Goal: Communication & Community: Answer question/provide support

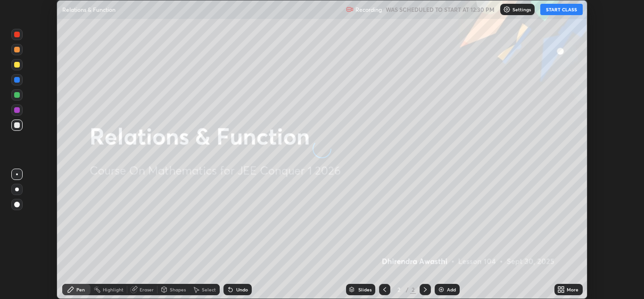
scroll to position [299, 644]
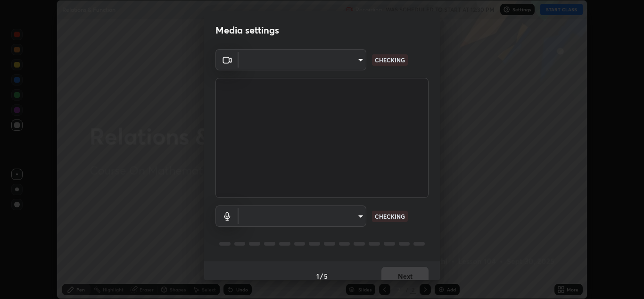
click at [359, 217] on body "Erase all Relations & Function Recording WAS SCHEDULED TO START AT 12:30 PM Set…" at bounding box center [322, 149] width 644 height 299
type input "ffb915138f5094fbba49c7dcbdc0b3377f3315ea980a35094b33733fc21d282d"
type input "communications"
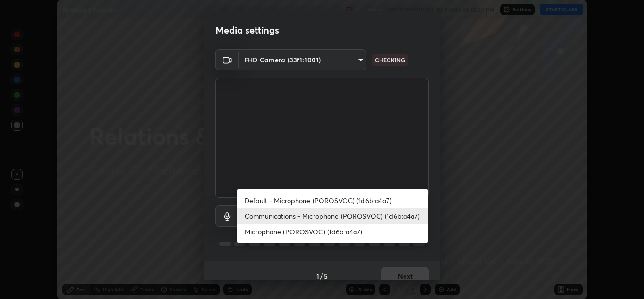
click at [410, 216] on li "Communications - Microphone (POROSVOC) (1d6b:a4a7)" at bounding box center [332, 216] width 191 height 16
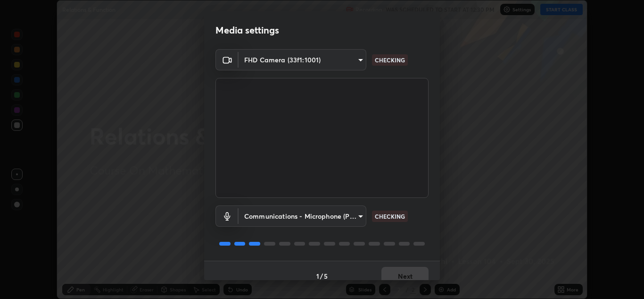
scroll to position [11, 0]
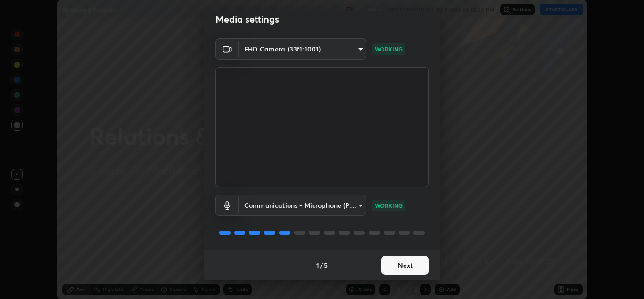
click at [400, 266] on button "Next" at bounding box center [405, 265] width 47 height 19
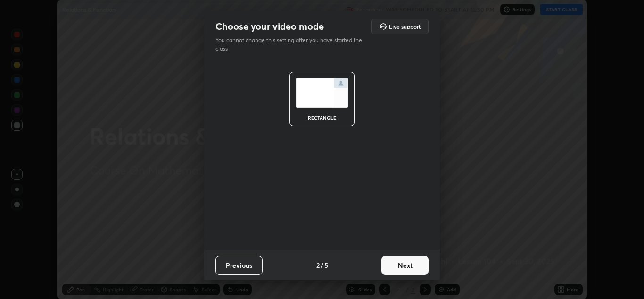
scroll to position [0, 0]
click at [401, 264] on button "Next" at bounding box center [405, 265] width 47 height 19
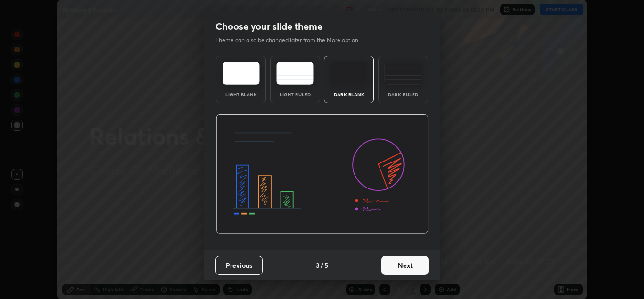
click at [403, 265] on button "Next" at bounding box center [405, 265] width 47 height 19
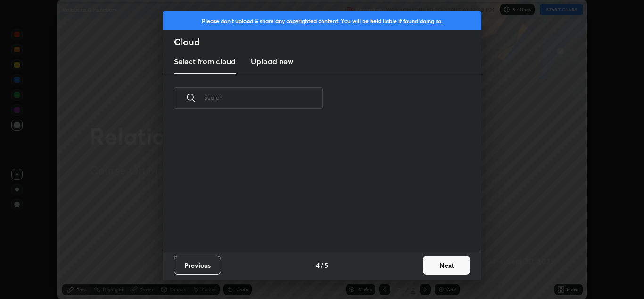
click at [416, 264] on div "Previous 4 / 5 Next" at bounding box center [322, 265] width 319 height 30
click at [434, 266] on button "Next" at bounding box center [446, 265] width 47 height 19
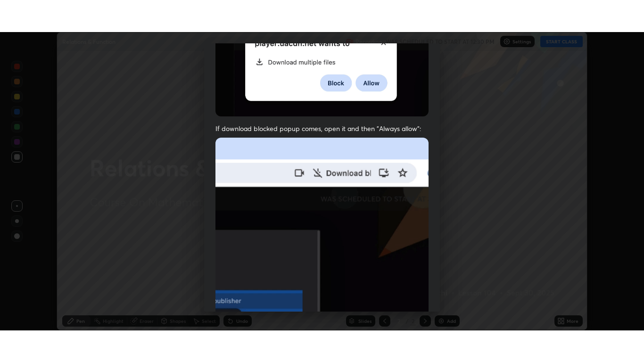
scroll to position [204, 0]
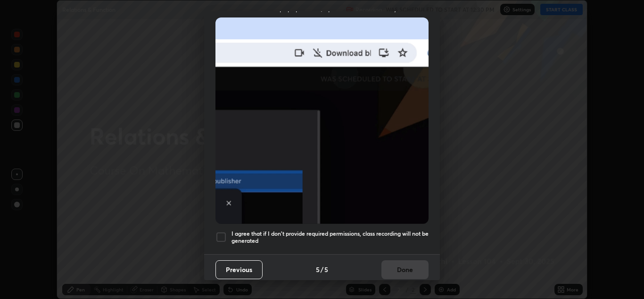
click at [220, 231] on div at bounding box center [221, 236] width 11 height 11
click at [399, 265] on button "Done" at bounding box center [405, 269] width 47 height 19
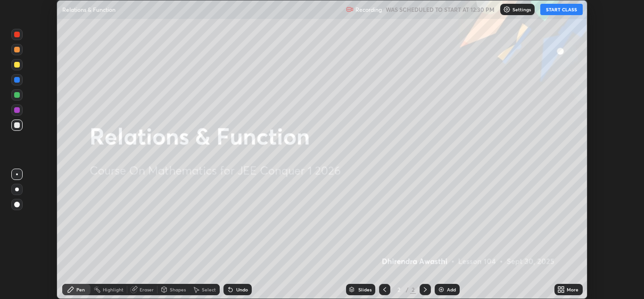
click at [557, 10] on button "START CLASS" at bounding box center [562, 9] width 42 height 11
click at [558, 288] on icon at bounding box center [562, 289] width 8 height 8
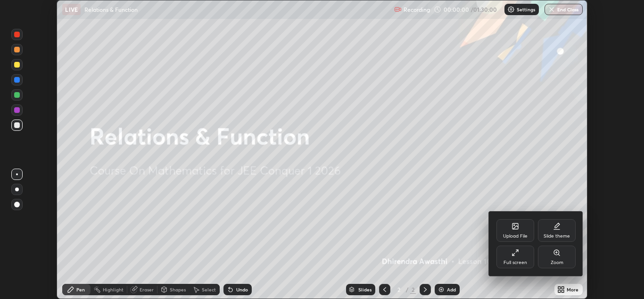
click at [521, 260] on div "Full screen" at bounding box center [516, 262] width 24 height 5
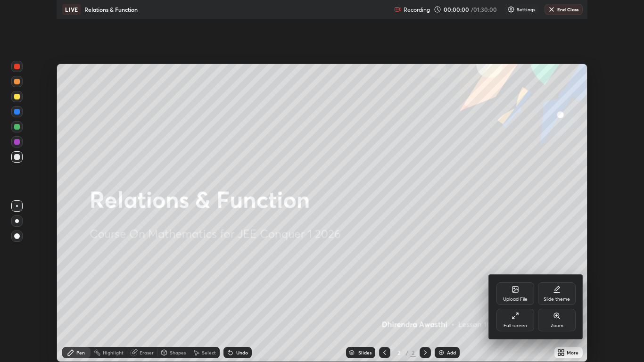
scroll to position [362, 644]
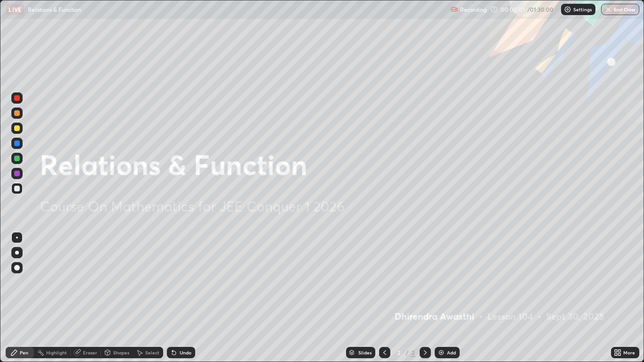
click at [453, 298] on div "Add" at bounding box center [451, 352] width 9 height 5
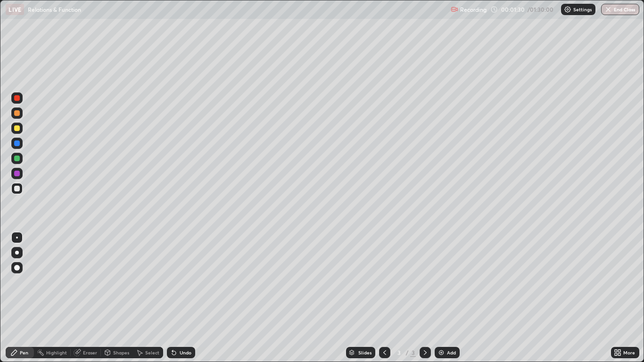
click at [22, 160] on div at bounding box center [16, 158] width 11 height 11
click at [17, 128] on div at bounding box center [17, 128] width 6 height 6
click at [15, 174] on div at bounding box center [17, 174] width 6 height 6
click at [19, 158] on div at bounding box center [17, 159] width 6 height 6
click at [445, 298] on img at bounding box center [442, 353] width 8 height 8
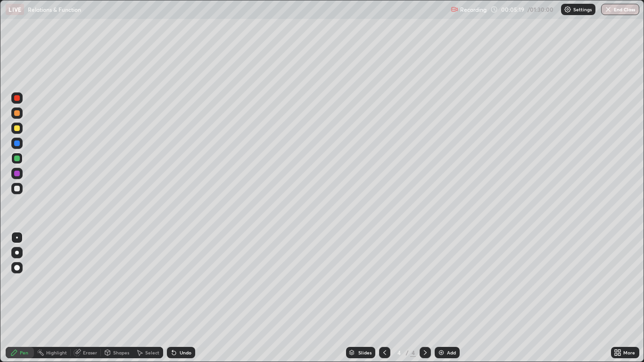
click at [18, 128] on div at bounding box center [17, 128] width 6 height 6
click at [17, 189] on div at bounding box center [17, 189] width 6 height 6
click at [88, 298] on div "Eraser" at bounding box center [90, 352] width 14 height 5
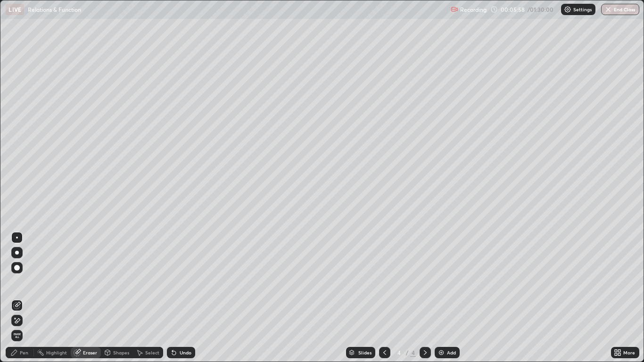
click at [23, 298] on div "Pen" at bounding box center [24, 352] width 8 height 5
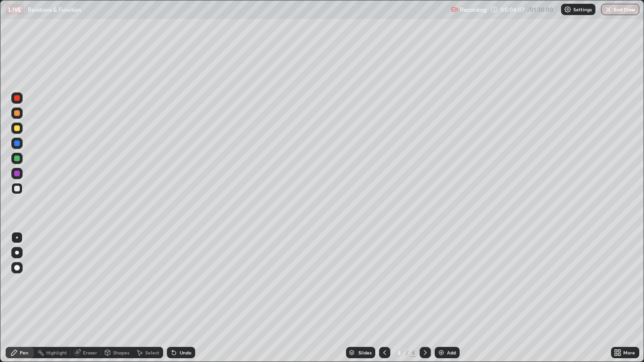
click at [84, 298] on div "Eraser" at bounding box center [90, 352] width 14 height 5
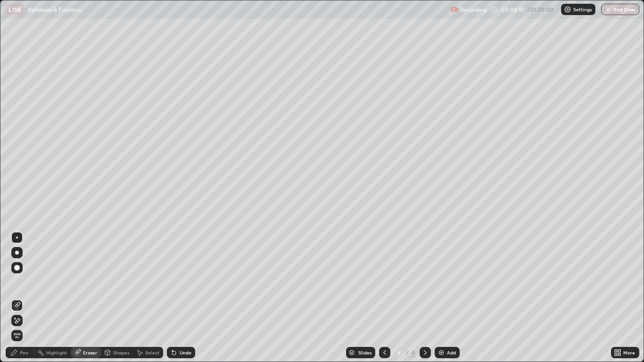
click at [24, 298] on div "Pen" at bounding box center [24, 352] width 8 height 5
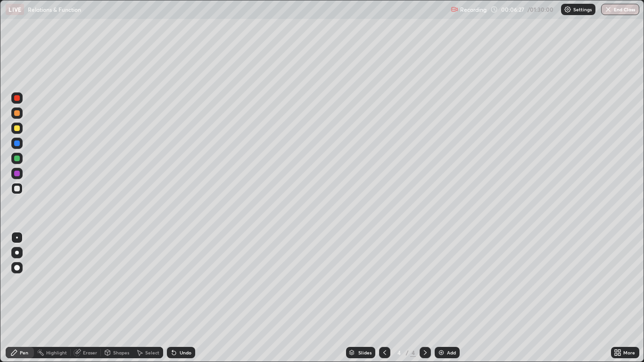
click at [18, 173] on div at bounding box center [17, 174] width 6 height 6
click at [17, 189] on div at bounding box center [17, 189] width 6 height 6
click at [18, 128] on div at bounding box center [17, 128] width 6 height 6
click at [19, 189] on div at bounding box center [17, 189] width 6 height 6
click at [185, 298] on div "Undo" at bounding box center [186, 352] width 12 height 5
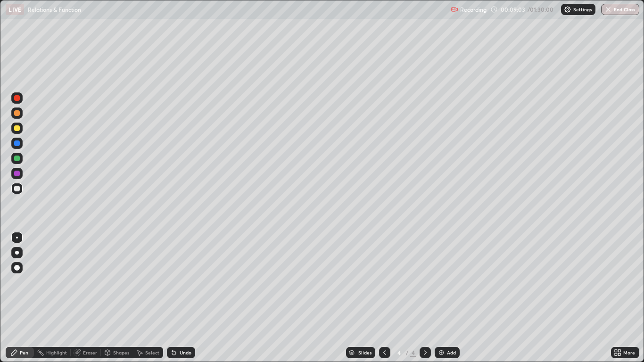
click at [185, 298] on div "Undo" at bounding box center [186, 352] width 12 height 5
click at [187, 298] on div "Undo" at bounding box center [186, 352] width 12 height 5
click at [186, 298] on div "Undo" at bounding box center [186, 352] width 12 height 5
click at [189, 298] on div "Undo" at bounding box center [186, 352] width 12 height 5
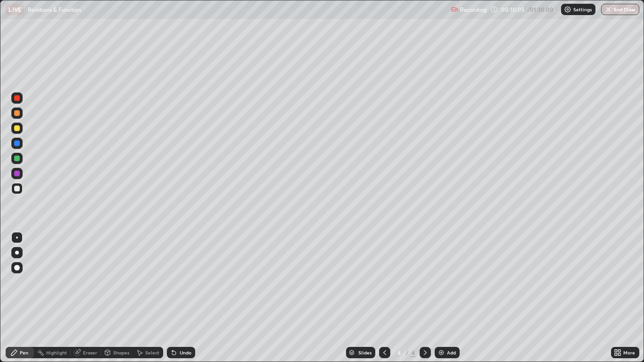
click at [16, 144] on div at bounding box center [17, 144] width 6 height 6
click at [17, 174] on div at bounding box center [17, 174] width 6 height 6
click at [17, 158] on div at bounding box center [17, 159] width 6 height 6
click at [17, 127] on div at bounding box center [17, 128] width 6 height 6
click at [442, 298] on img at bounding box center [442, 353] width 8 height 8
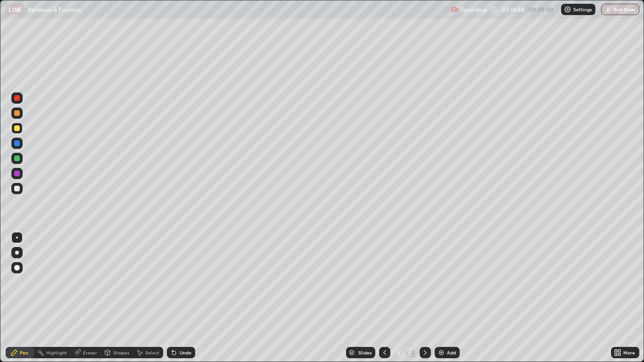
click at [17, 113] on div at bounding box center [17, 113] width 6 height 6
click at [15, 187] on div at bounding box center [17, 189] width 6 height 6
click at [19, 187] on div at bounding box center [17, 189] width 6 height 6
click at [18, 174] on div at bounding box center [17, 174] width 6 height 6
click at [17, 160] on div at bounding box center [17, 159] width 6 height 6
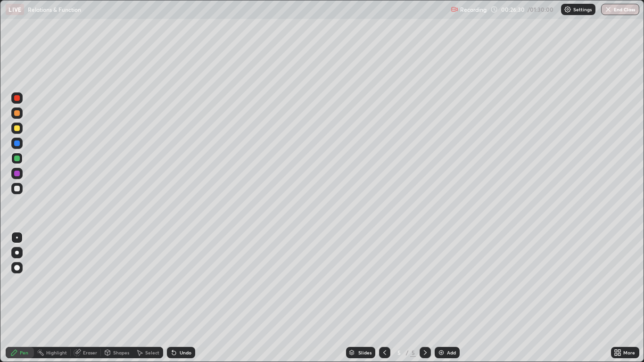
click at [17, 189] on div at bounding box center [17, 189] width 6 height 6
click at [182, 298] on div "Undo" at bounding box center [186, 352] width 12 height 5
click at [175, 298] on icon at bounding box center [174, 353] width 8 height 8
click at [173, 298] on icon at bounding box center [174, 353] width 4 height 4
click at [19, 131] on div at bounding box center [16, 128] width 11 height 11
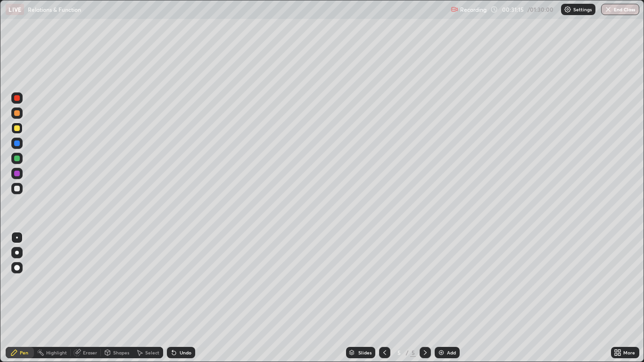
click at [447, 298] on div "Add" at bounding box center [451, 352] width 9 height 5
click at [18, 189] on div at bounding box center [17, 189] width 6 height 6
click at [17, 189] on div at bounding box center [17, 189] width 6 height 6
click at [180, 298] on div "Undo" at bounding box center [186, 352] width 12 height 5
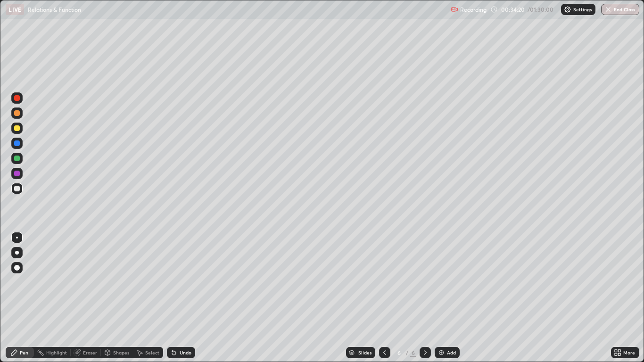
click at [16, 115] on div at bounding box center [17, 113] width 6 height 6
click at [184, 298] on div "Undo" at bounding box center [181, 352] width 28 height 11
click at [441, 298] on div "Add" at bounding box center [447, 352] width 25 height 11
click at [17, 129] on div at bounding box center [17, 128] width 6 height 6
click at [17, 113] on div at bounding box center [17, 113] width 6 height 6
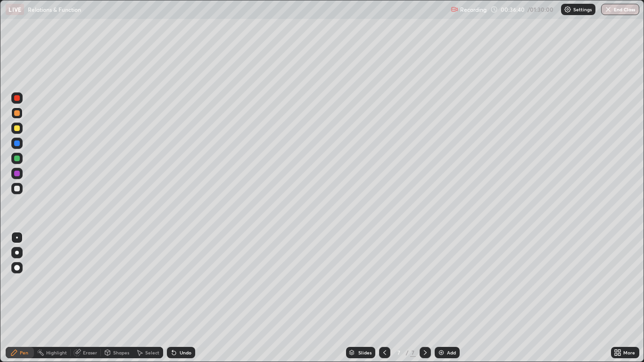
click at [17, 189] on div at bounding box center [17, 189] width 6 height 6
click at [18, 99] on div at bounding box center [17, 98] width 6 height 6
click at [17, 117] on div at bounding box center [16, 113] width 11 height 11
click at [184, 298] on div "Undo" at bounding box center [186, 352] width 12 height 5
click at [181, 298] on div "Undo" at bounding box center [181, 352] width 28 height 11
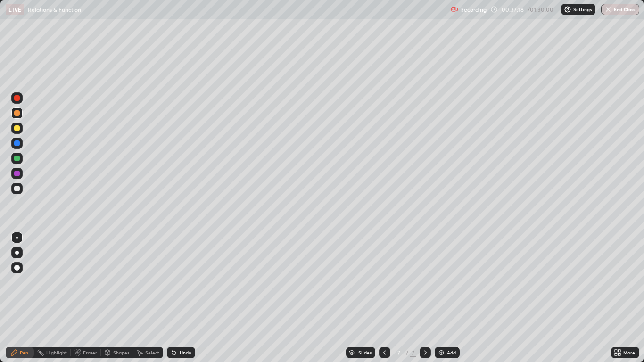
click at [182, 298] on div "Undo" at bounding box center [181, 352] width 28 height 11
click at [180, 298] on div "Undo" at bounding box center [186, 352] width 12 height 5
click at [178, 298] on div "Undo" at bounding box center [181, 352] width 28 height 11
click at [17, 129] on div at bounding box center [17, 128] width 6 height 6
click at [17, 145] on div at bounding box center [17, 144] width 6 height 6
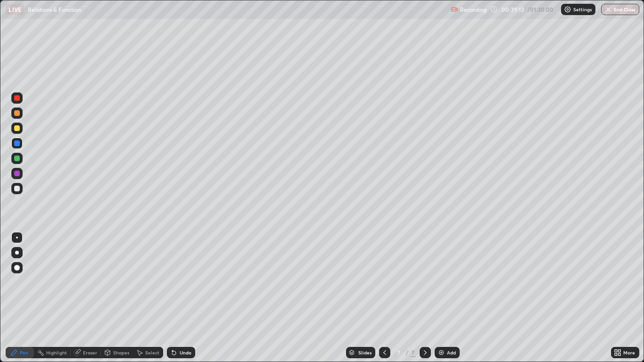
click at [18, 188] on div at bounding box center [17, 189] width 6 height 6
click at [17, 115] on div at bounding box center [17, 113] width 6 height 6
click at [18, 128] on div at bounding box center [17, 128] width 6 height 6
click at [183, 298] on div "Undo" at bounding box center [186, 352] width 12 height 5
click at [19, 189] on div at bounding box center [17, 189] width 6 height 6
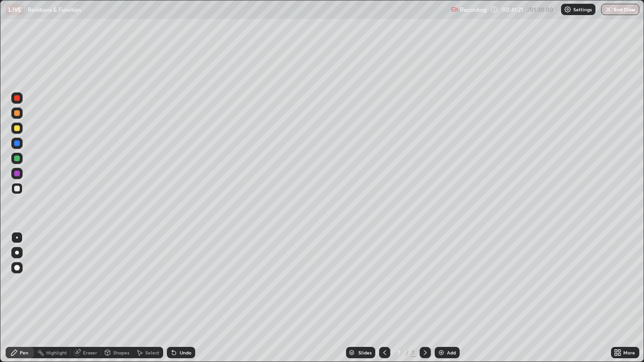
click at [17, 160] on div at bounding box center [17, 159] width 6 height 6
click at [92, 298] on div "Eraser" at bounding box center [90, 352] width 14 height 5
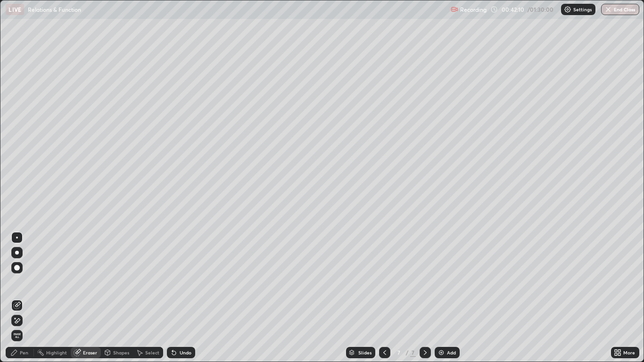
click at [26, 298] on div "Pen" at bounding box center [24, 352] width 8 height 5
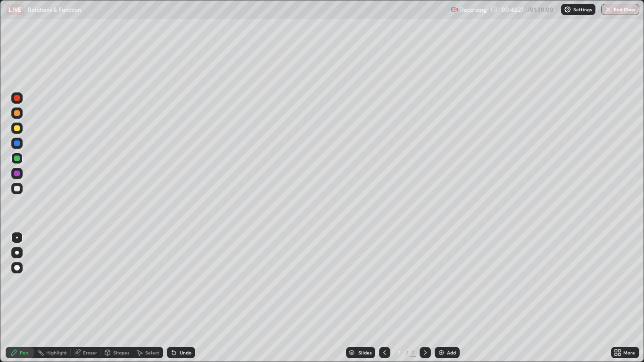
click at [14, 130] on div at bounding box center [17, 128] width 6 height 6
click at [17, 112] on div at bounding box center [17, 113] width 6 height 6
click at [18, 159] on div at bounding box center [17, 159] width 6 height 6
click at [16, 190] on div at bounding box center [17, 189] width 6 height 6
click at [17, 112] on div at bounding box center [17, 113] width 6 height 6
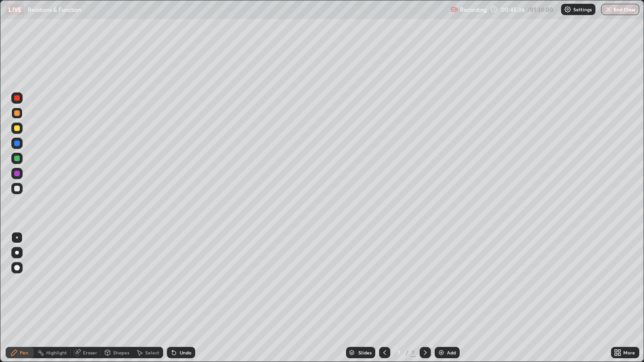
click at [16, 174] on div at bounding box center [17, 174] width 6 height 6
click at [443, 298] on img at bounding box center [442, 353] width 8 height 8
click at [18, 188] on div at bounding box center [17, 189] width 6 height 6
click at [177, 298] on div "Undo" at bounding box center [181, 352] width 28 height 11
click at [187, 298] on div "Undo" at bounding box center [186, 352] width 12 height 5
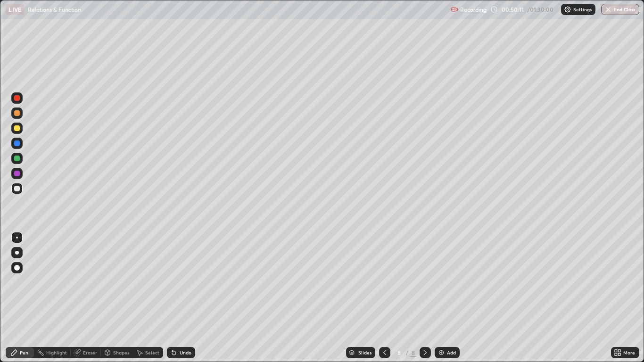
click at [17, 129] on div at bounding box center [17, 128] width 6 height 6
click at [17, 142] on div at bounding box center [17, 144] width 6 height 6
click at [17, 144] on div at bounding box center [17, 144] width 6 height 6
click at [17, 159] on div at bounding box center [17, 159] width 6 height 6
click at [18, 159] on div at bounding box center [17, 159] width 6 height 6
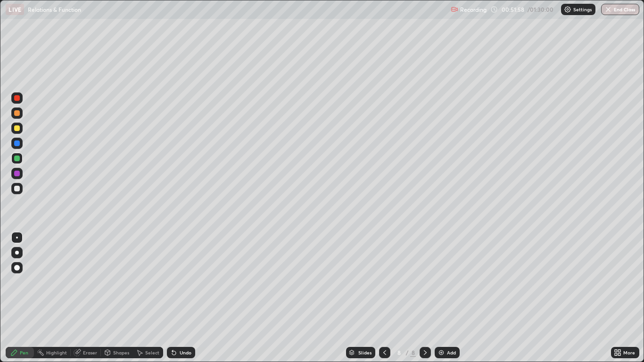
click at [18, 175] on div at bounding box center [17, 174] width 6 height 6
click at [17, 127] on div at bounding box center [17, 128] width 6 height 6
click at [18, 98] on div at bounding box center [17, 98] width 6 height 6
click at [17, 158] on div at bounding box center [17, 159] width 6 height 6
click at [16, 144] on div at bounding box center [17, 144] width 6 height 6
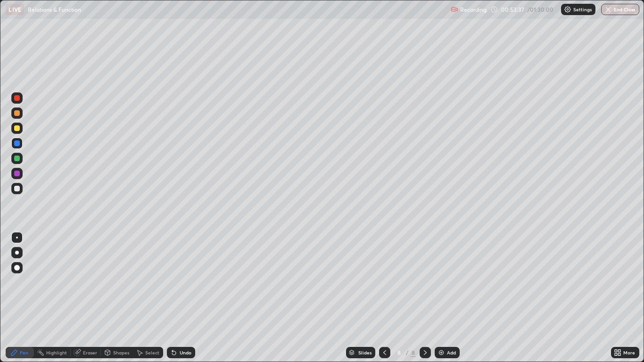
click at [17, 189] on div at bounding box center [17, 189] width 6 height 6
click at [181, 298] on div "Undo" at bounding box center [186, 352] width 12 height 5
click at [182, 298] on div "Undo" at bounding box center [186, 352] width 12 height 5
click at [182, 298] on div "Undo" at bounding box center [181, 352] width 28 height 11
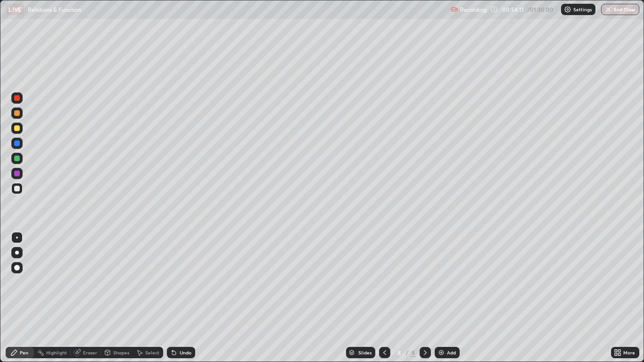
click at [180, 298] on div "Undo" at bounding box center [186, 352] width 12 height 5
click at [177, 298] on div "Undo" at bounding box center [181, 352] width 28 height 11
click at [180, 298] on div "Undo" at bounding box center [181, 352] width 28 height 11
click at [182, 298] on div "Undo" at bounding box center [181, 352] width 28 height 11
click at [182, 298] on div "Undo" at bounding box center [186, 352] width 12 height 5
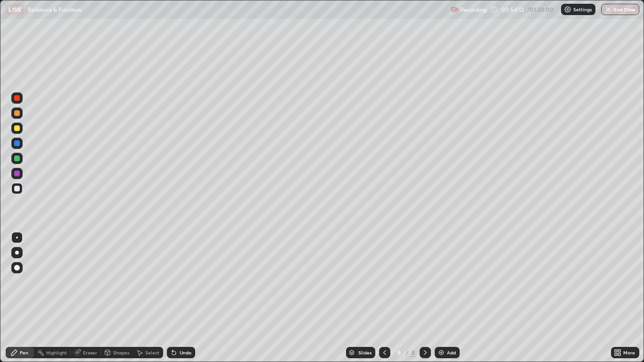
click at [181, 298] on div "Undo" at bounding box center [186, 352] width 12 height 5
click at [184, 298] on div "Undo" at bounding box center [186, 352] width 12 height 5
click at [182, 298] on div "Undo" at bounding box center [186, 352] width 12 height 5
click at [183, 298] on div "Undo" at bounding box center [186, 352] width 12 height 5
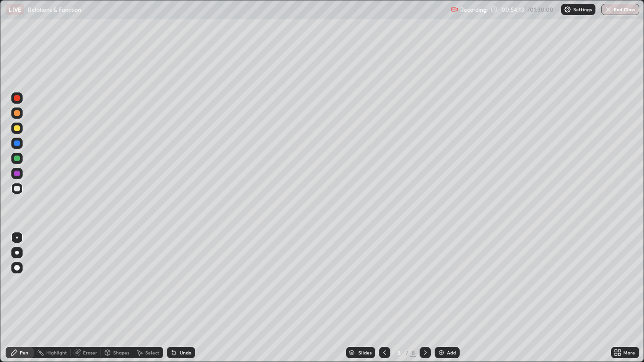
click at [183, 298] on div "Undo" at bounding box center [186, 352] width 12 height 5
click at [180, 298] on div "Undo" at bounding box center [181, 352] width 28 height 11
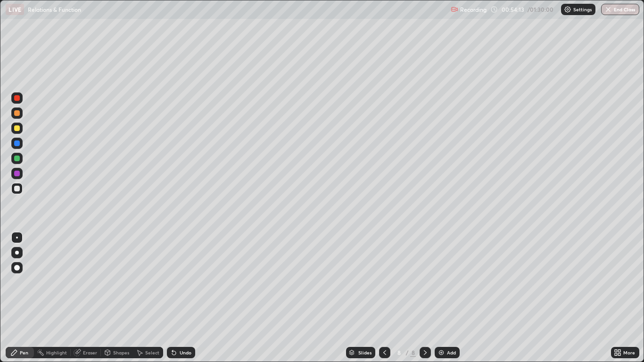
click at [182, 298] on div "Undo" at bounding box center [181, 352] width 28 height 11
click at [183, 298] on div "Undo" at bounding box center [181, 352] width 28 height 11
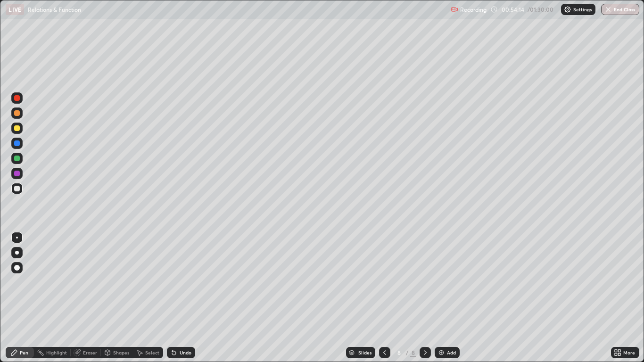
click at [183, 298] on div "Undo" at bounding box center [181, 352] width 28 height 11
click at [184, 298] on div "Undo" at bounding box center [181, 352] width 28 height 11
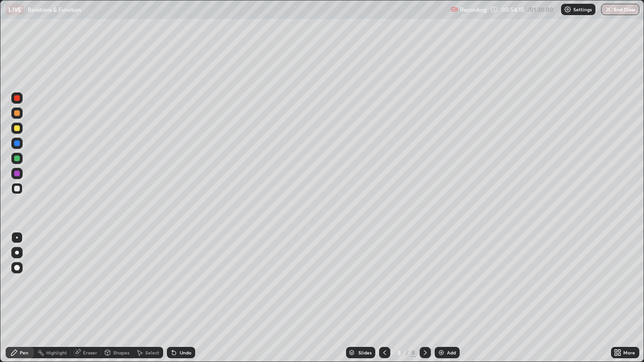
click at [184, 298] on div "Undo" at bounding box center [181, 352] width 28 height 11
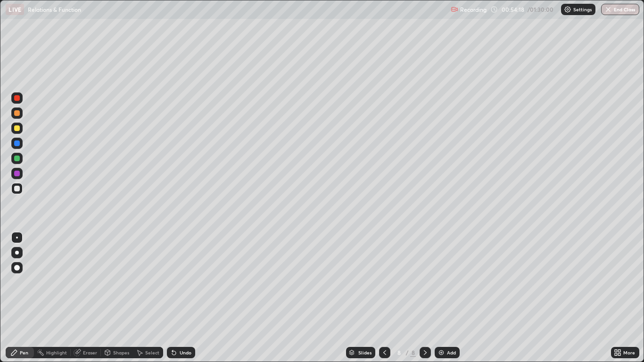
click at [184, 298] on div "Undo" at bounding box center [186, 352] width 12 height 5
click at [185, 298] on div "Undo" at bounding box center [186, 352] width 12 height 5
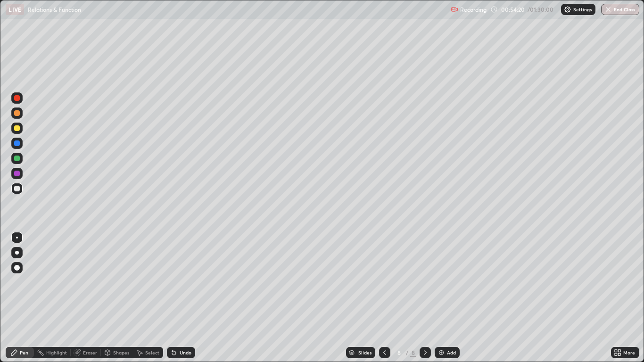
click at [183, 298] on div "Undo" at bounding box center [181, 352] width 28 height 11
click at [186, 298] on div "Undo" at bounding box center [181, 352] width 28 height 11
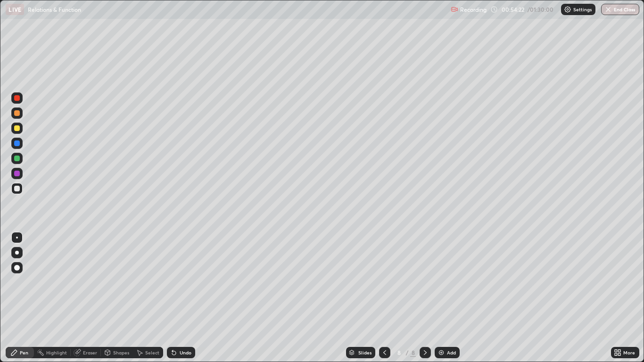
click at [184, 298] on div "Undo" at bounding box center [181, 352] width 28 height 11
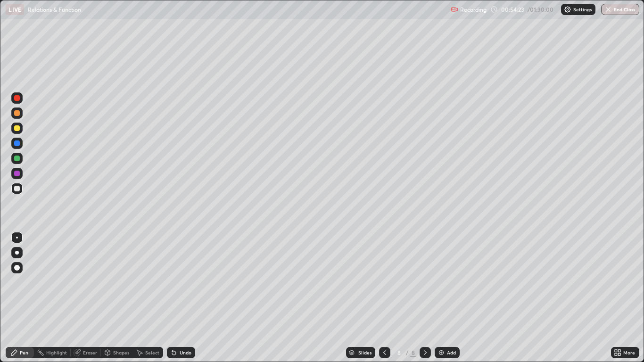
click at [184, 298] on div "Undo" at bounding box center [181, 352] width 28 height 11
click at [187, 298] on div "Undo" at bounding box center [181, 352] width 28 height 11
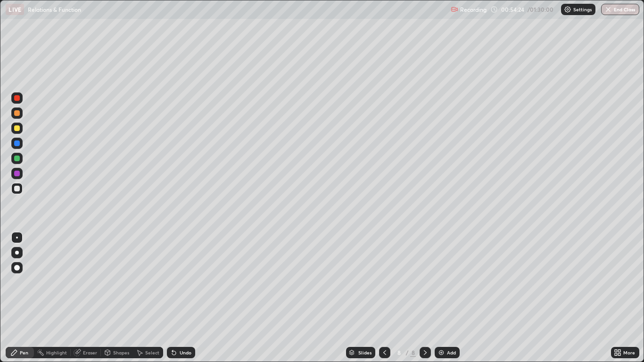
click at [187, 298] on div "Undo" at bounding box center [181, 352] width 28 height 11
click at [188, 298] on div "Undo" at bounding box center [181, 352] width 28 height 11
click at [189, 298] on div "Undo" at bounding box center [181, 352] width 28 height 11
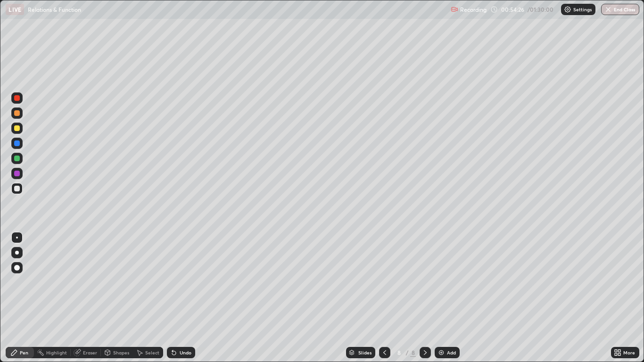
click at [189, 298] on div "Undo" at bounding box center [181, 352] width 28 height 11
click at [87, 298] on div "Eraser" at bounding box center [90, 352] width 14 height 5
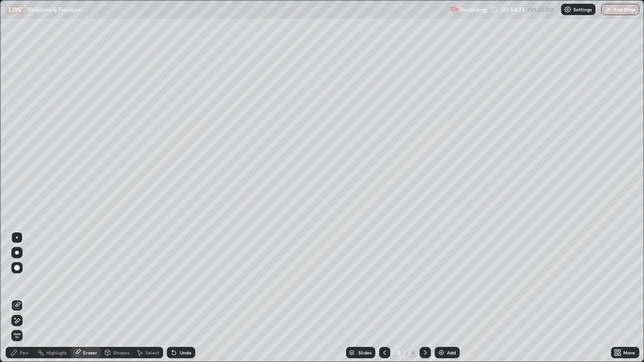
click at [20, 298] on div "Pen" at bounding box center [20, 352] width 28 height 11
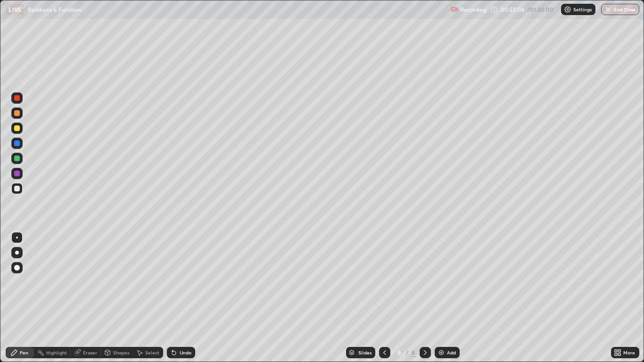
click at [186, 298] on div "Undo" at bounding box center [186, 352] width 12 height 5
click at [15, 130] on div at bounding box center [17, 128] width 6 height 6
click at [17, 159] on div at bounding box center [17, 159] width 6 height 6
click at [17, 112] on div at bounding box center [17, 113] width 6 height 6
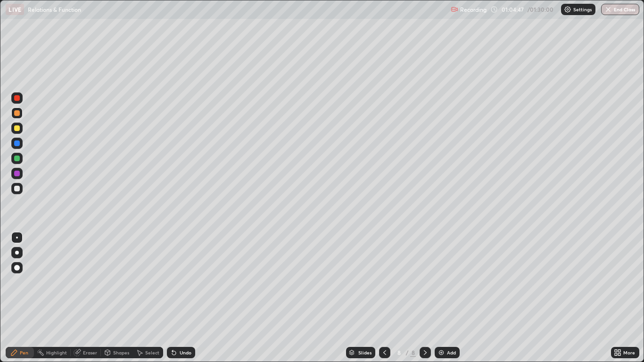
click at [22, 176] on div at bounding box center [16, 173] width 11 height 11
click at [17, 187] on div at bounding box center [17, 189] width 6 height 6
click at [16, 143] on div at bounding box center [17, 144] width 6 height 6
click at [18, 158] on div at bounding box center [17, 159] width 6 height 6
click at [184, 298] on div "Undo" at bounding box center [186, 352] width 12 height 5
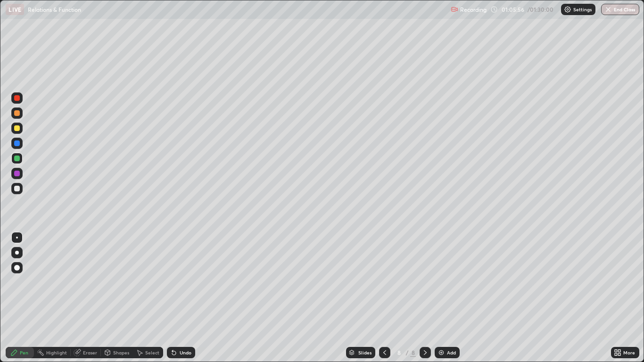
click at [184, 298] on div "Undo" at bounding box center [186, 352] width 12 height 5
click at [184, 298] on div "Undo" at bounding box center [181, 352] width 28 height 11
click at [184, 298] on div "Undo" at bounding box center [186, 352] width 12 height 5
click at [187, 298] on div "Undo" at bounding box center [186, 352] width 12 height 5
click at [186, 298] on div "Undo" at bounding box center [181, 352] width 28 height 11
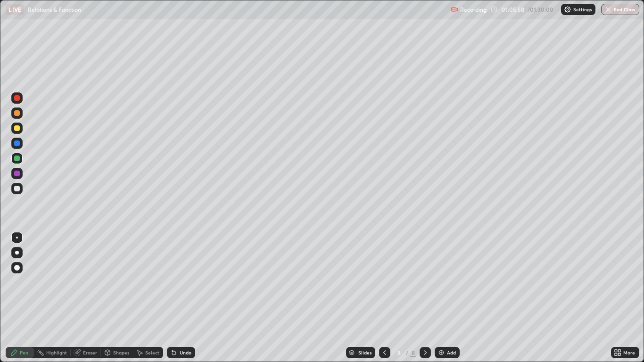
click at [184, 298] on div "Undo" at bounding box center [181, 352] width 28 height 11
click at [183, 298] on div "Undo" at bounding box center [181, 352] width 28 height 11
click at [180, 298] on div "Undo" at bounding box center [181, 352] width 28 height 11
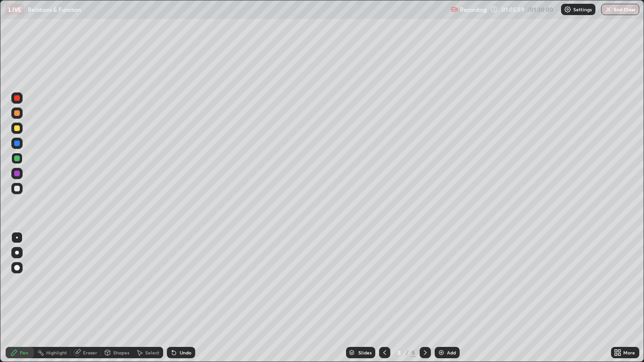
click at [180, 298] on div "Undo" at bounding box center [181, 352] width 28 height 11
click at [19, 128] on div at bounding box center [17, 128] width 6 height 6
click at [17, 113] on div at bounding box center [17, 113] width 6 height 6
click at [20, 112] on div at bounding box center [16, 113] width 11 height 11
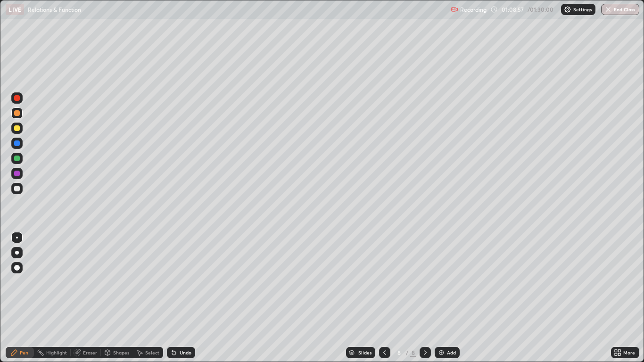
click at [441, 298] on img at bounding box center [442, 353] width 8 height 8
click at [17, 143] on div at bounding box center [17, 144] width 6 height 6
click at [19, 129] on div at bounding box center [17, 128] width 6 height 6
click at [384, 298] on icon at bounding box center [385, 353] width 8 height 8
click at [424, 298] on icon at bounding box center [425, 352] width 3 height 5
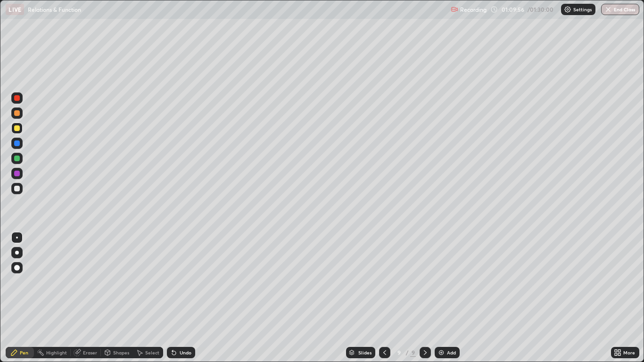
click at [18, 189] on div at bounding box center [17, 189] width 6 height 6
click at [17, 158] on div at bounding box center [17, 159] width 6 height 6
click at [16, 190] on div at bounding box center [17, 189] width 6 height 6
click at [443, 298] on img at bounding box center [442, 353] width 8 height 8
click at [382, 298] on icon at bounding box center [385, 353] width 8 height 8
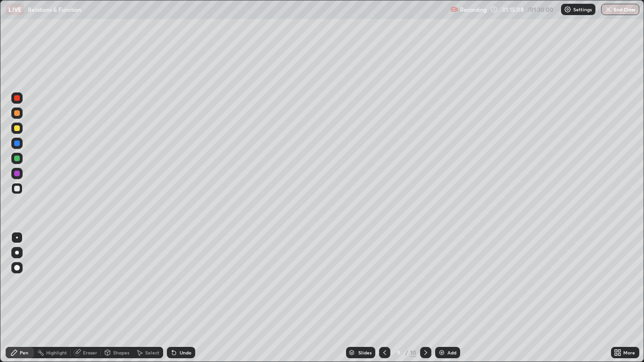
click at [383, 298] on icon at bounding box center [385, 353] width 8 height 8
click at [425, 298] on icon at bounding box center [426, 353] width 8 height 8
click at [424, 298] on icon at bounding box center [426, 353] width 8 height 8
click at [182, 298] on div "Undo" at bounding box center [186, 352] width 12 height 5
click at [18, 160] on div at bounding box center [17, 159] width 6 height 6
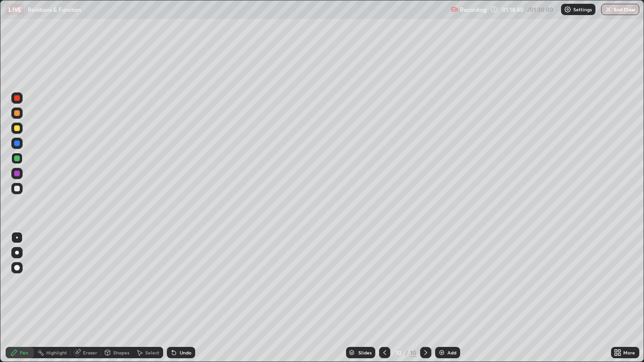
click at [19, 191] on div at bounding box center [17, 189] width 6 height 6
click at [16, 175] on div at bounding box center [17, 174] width 6 height 6
click at [17, 128] on div at bounding box center [17, 128] width 6 height 6
click at [21, 158] on div at bounding box center [16, 158] width 11 height 11
click at [18, 126] on div at bounding box center [17, 128] width 6 height 6
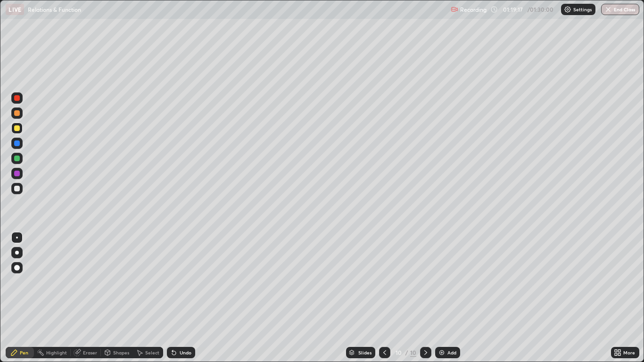
click at [20, 129] on div at bounding box center [16, 128] width 11 height 11
click at [17, 190] on div at bounding box center [17, 189] width 6 height 6
click at [20, 145] on div at bounding box center [16, 143] width 11 height 11
click at [19, 146] on div at bounding box center [17, 144] width 6 height 6
click at [17, 190] on div at bounding box center [17, 189] width 6 height 6
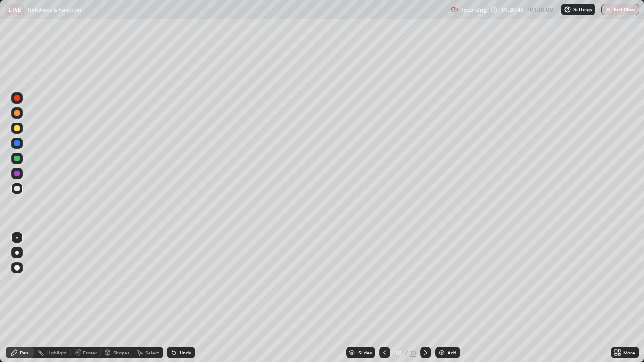
click at [17, 130] on div at bounding box center [17, 128] width 6 height 6
click at [443, 298] on img at bounding box center [442, 353] width 8 height 8
click at [20, 189] on div at bounding box center [16, 188] width 11 height 11
click at [17, 129] on div at bounding box center [17, 128] width 6 height 6
click at [17, 131] on div at bounding box center [17, 128] width 6 height 6
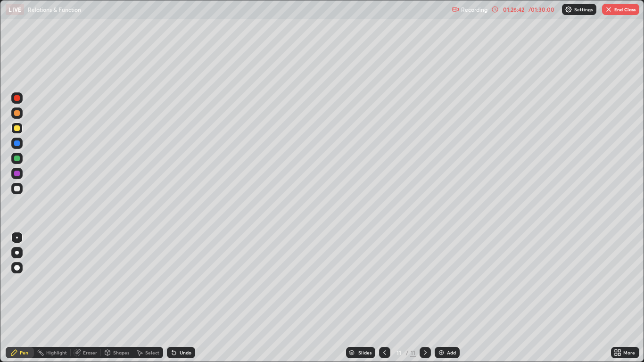
click at [184, 298] on div "Undo" at bounding box center [186, 352] width 12 height 5
click at [323, 298] on div "Slides 11 / 11 Add" at bounding box center [403, 352] width 416 height 19
click at [16, 113] on div at bounding box center [17, 113] width 6 height 6
click at [624, 10] on button "End Class" at bounding box center [620, 9] width 37 height 11
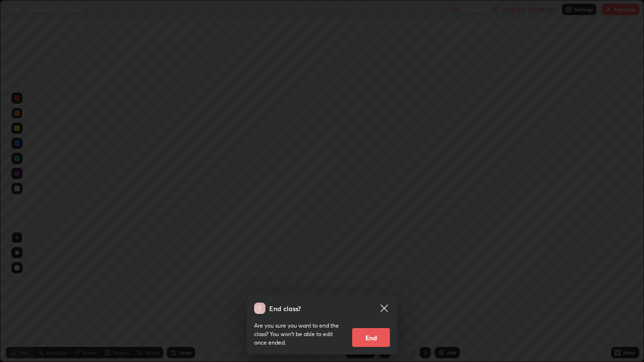
click at [367, 298] on button "End" at bounding box center [371, 337] width 38 height 19
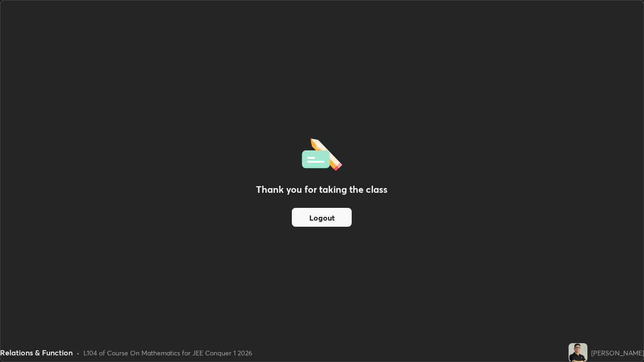
click at [325, 214] on button "Logout" at bounding box center [322, 217] width 60 height 19
click at [323, 216] on button "Logout" at bounding box center [322, 217] width 60 height 19
